Goal: Task Accomplishment & Management: Use online tool/utility

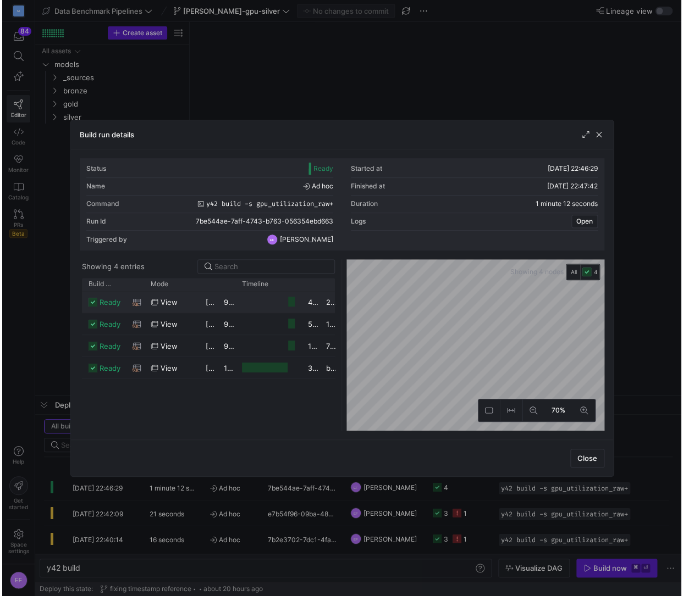
scroll to position [0, 33]
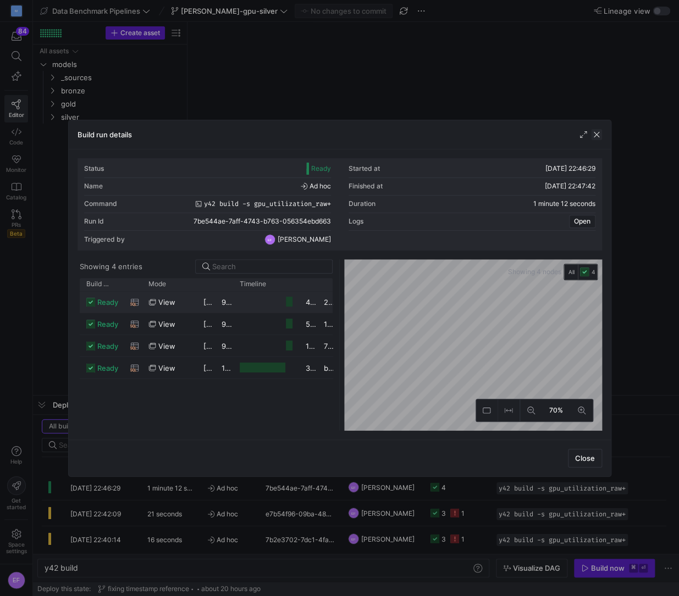
click at [600, 135] on span "button" at bounding box center [596, 134] width 11 height 11
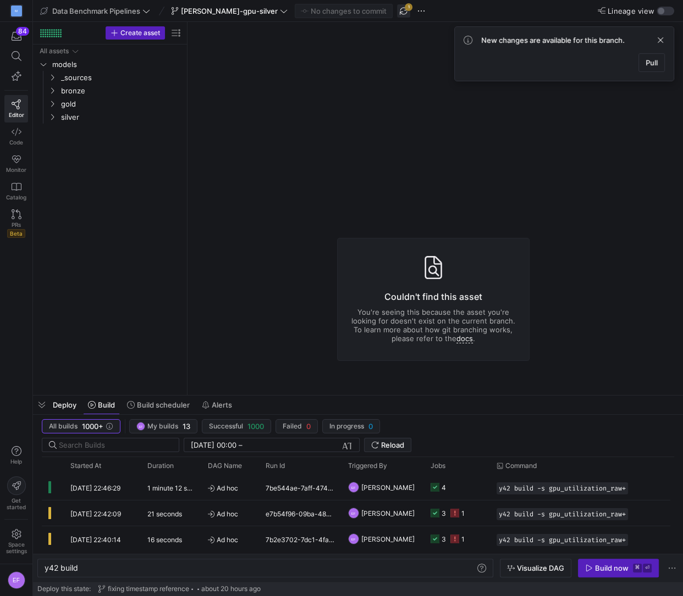
click at [397, 12] on span "button" at bounding box center [403, 10] width 13 height 13
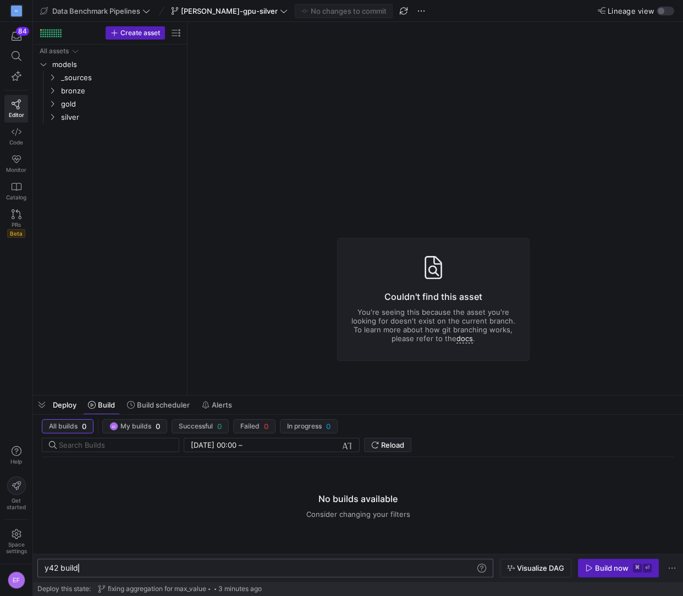
click at [97, 570] on div "y42 build" at bounding box center [260, 568] width 431 height 9
type textarea "y42 build -s gpu_utilization_raw+"
click at [606, 570] on div "Build now" at bounding box center [612, 568] width 34 height 9
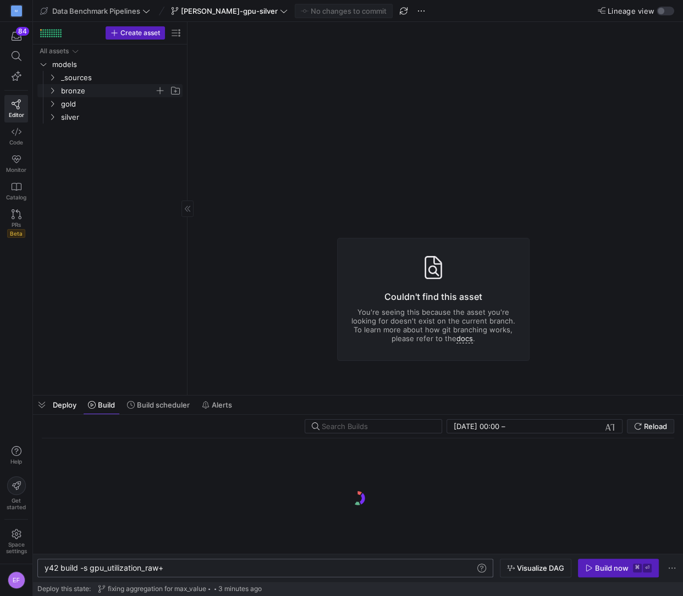
click at [52, 94] on y42-icon "Press SPACE to select this row." at bounding box center [52, 90] width 9 height 9
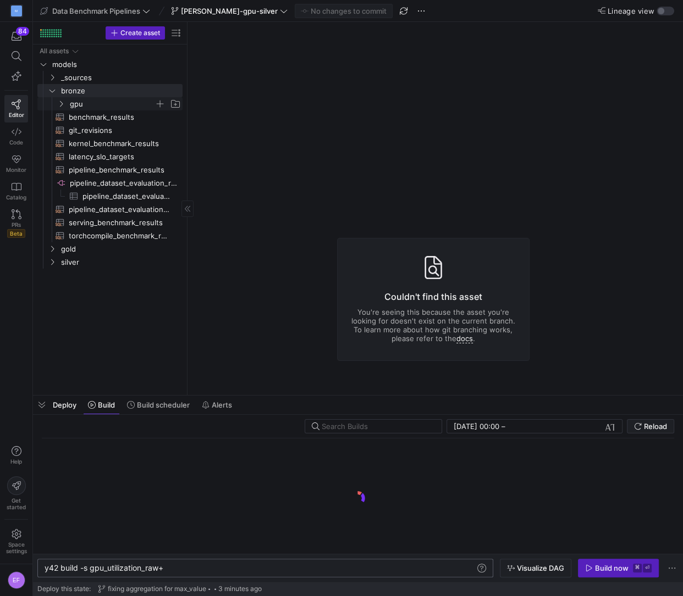
click at [63, 104] on icon "Press SPACE to select this row." at bounding box center [61, 104] width 8 height 7
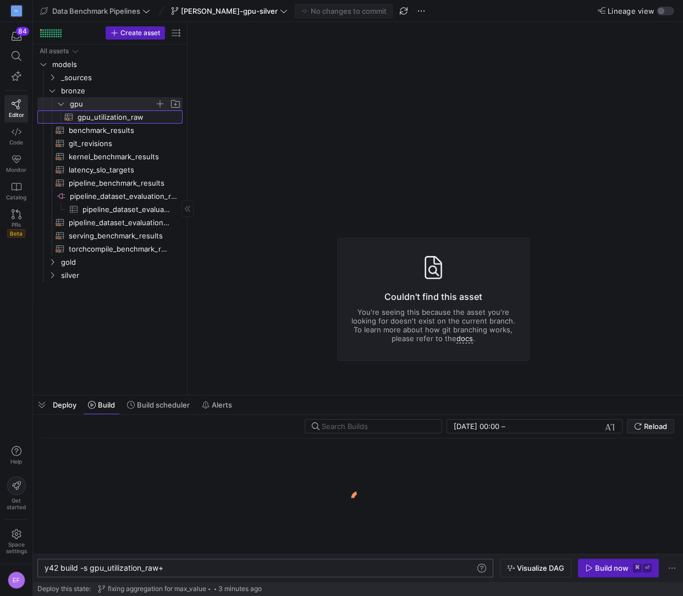
click at [126, 115] on span "gpu_utilization_raw​​​​​​​​​​" at bounding box center [123, 117] width 92 height 13
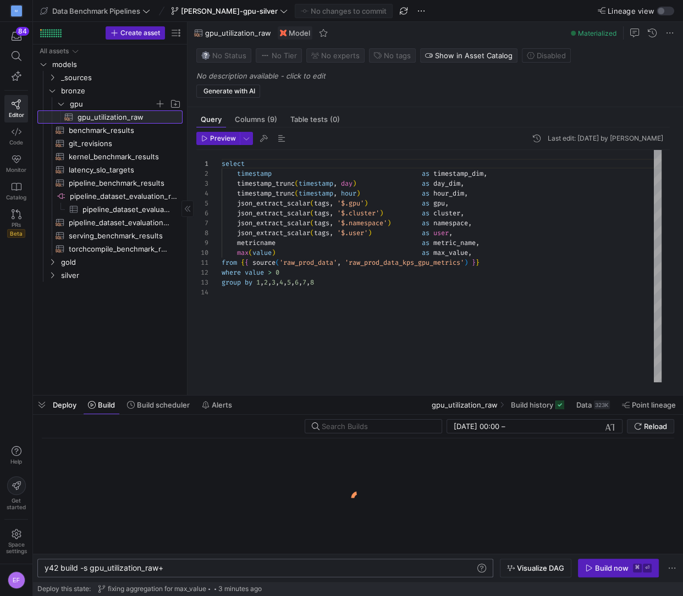
scroll to position [79, 0]
